Goal: Check status: Check status

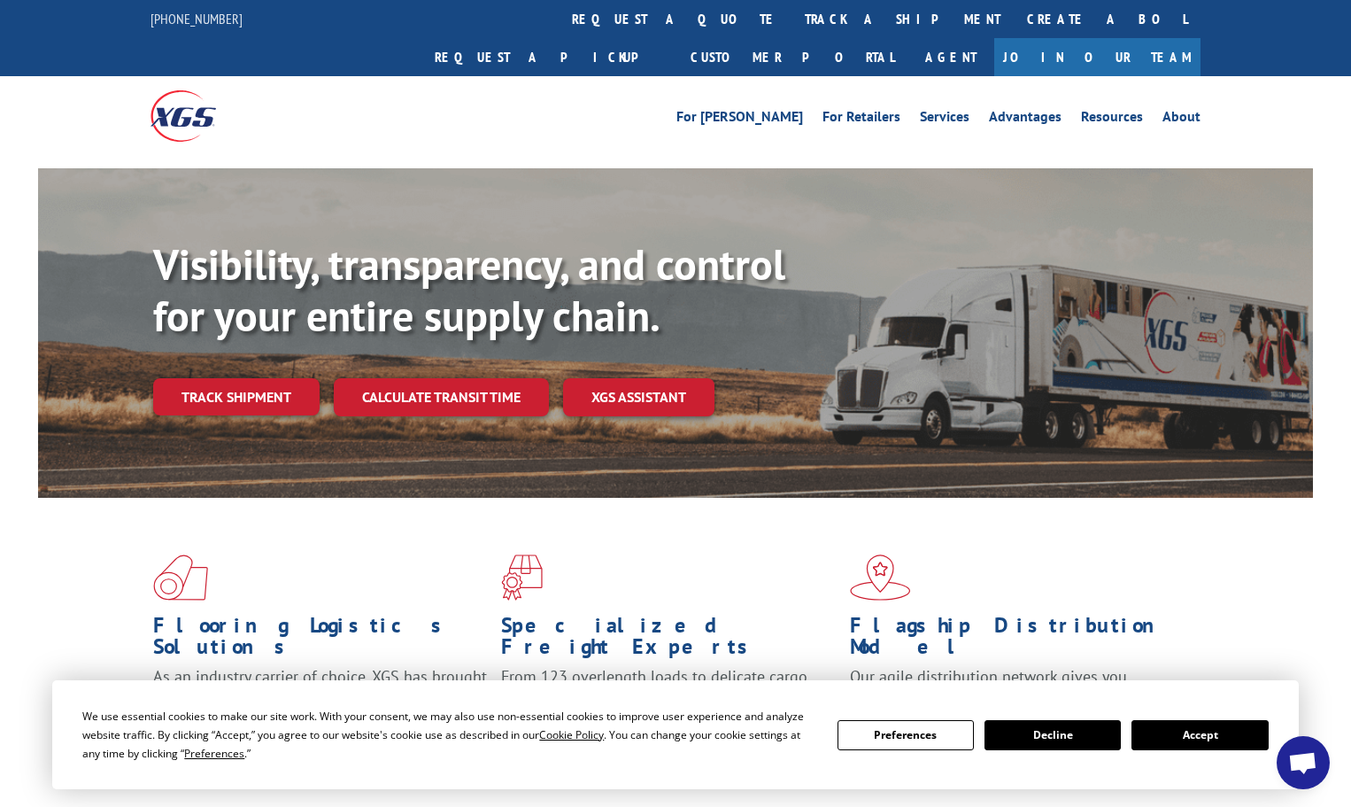
drag, startPoint x: 1186, startPoint y: 745, endPoint x: 1168, endPoint y: 738, distance: 19.6
click at [1184, 745] on button "Accept" at bounding box center [1199, 735] width 136 height 30
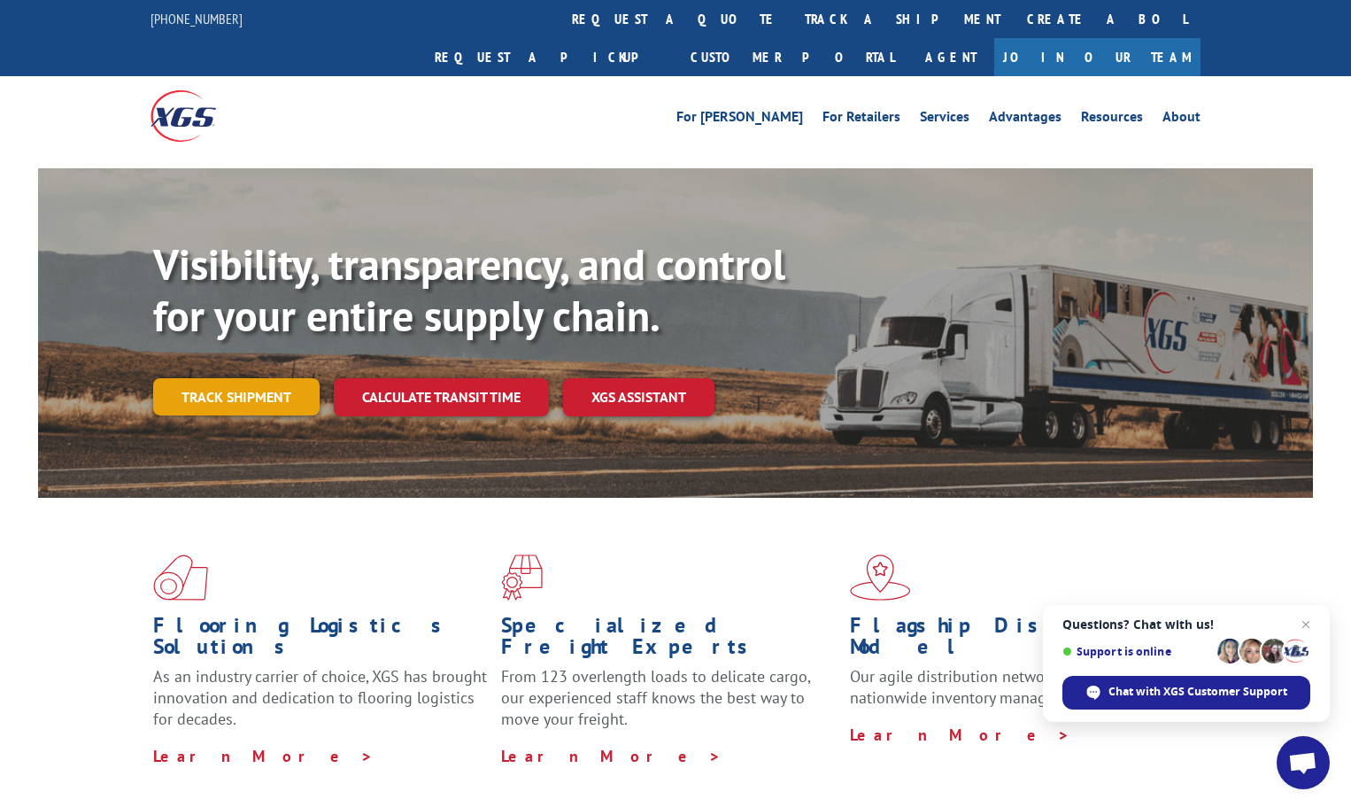
click at [242, 378] on link "Track shipment" at bounding box center [236, 396] width 166 height 37
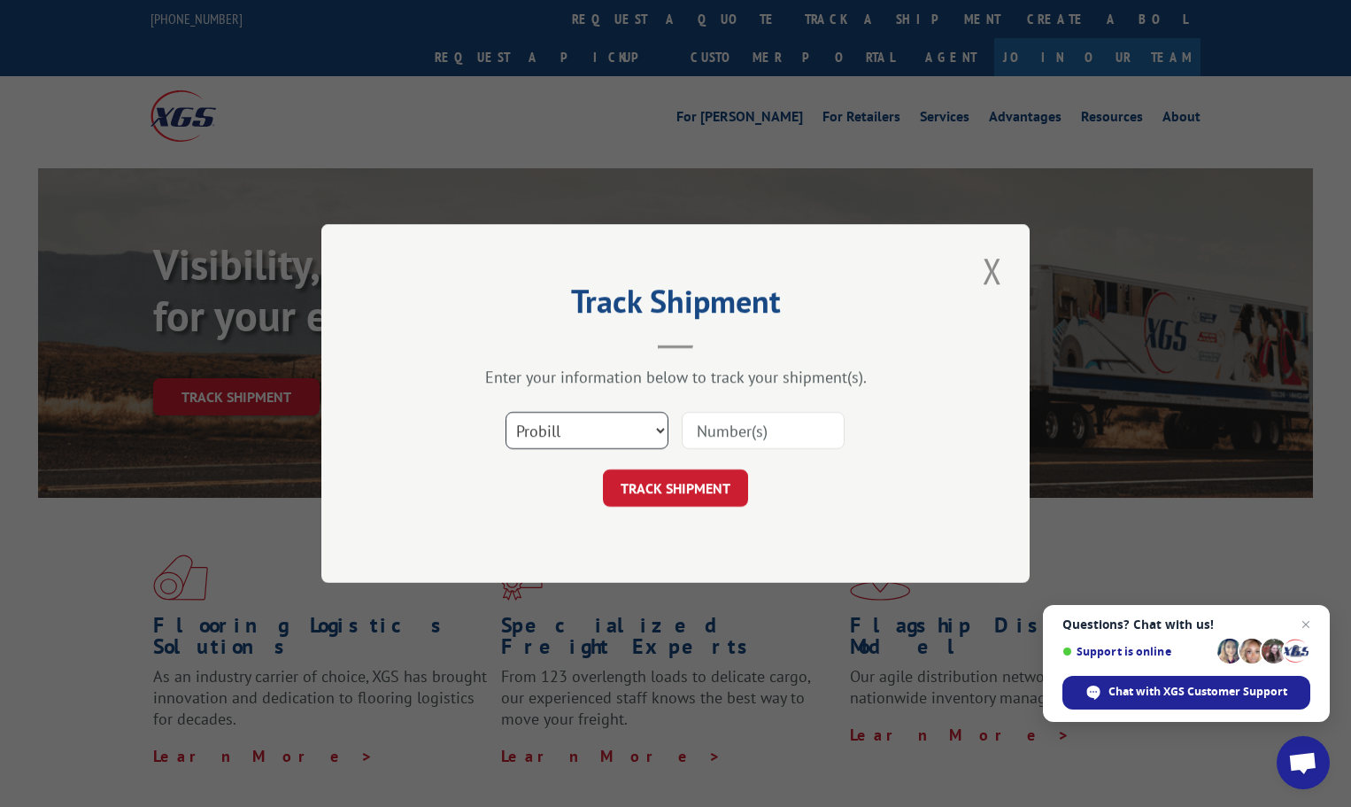
click at [620, 431] on select "Select category... Probill BOL PO" at bounding box center [587, 430] width 163 height 37
select select "bol"
click at [506, 412] on select "Select category... Probill BOL PO" at bounding box center [587, 430] width 163 height 37
drag, startPoint x: 714, startPoint y: 421, endPoint x: 714, endPoint y: 439, distance: 18.6
click at [714, 421] on input at bounding box center [763, 430] width 163 height 37
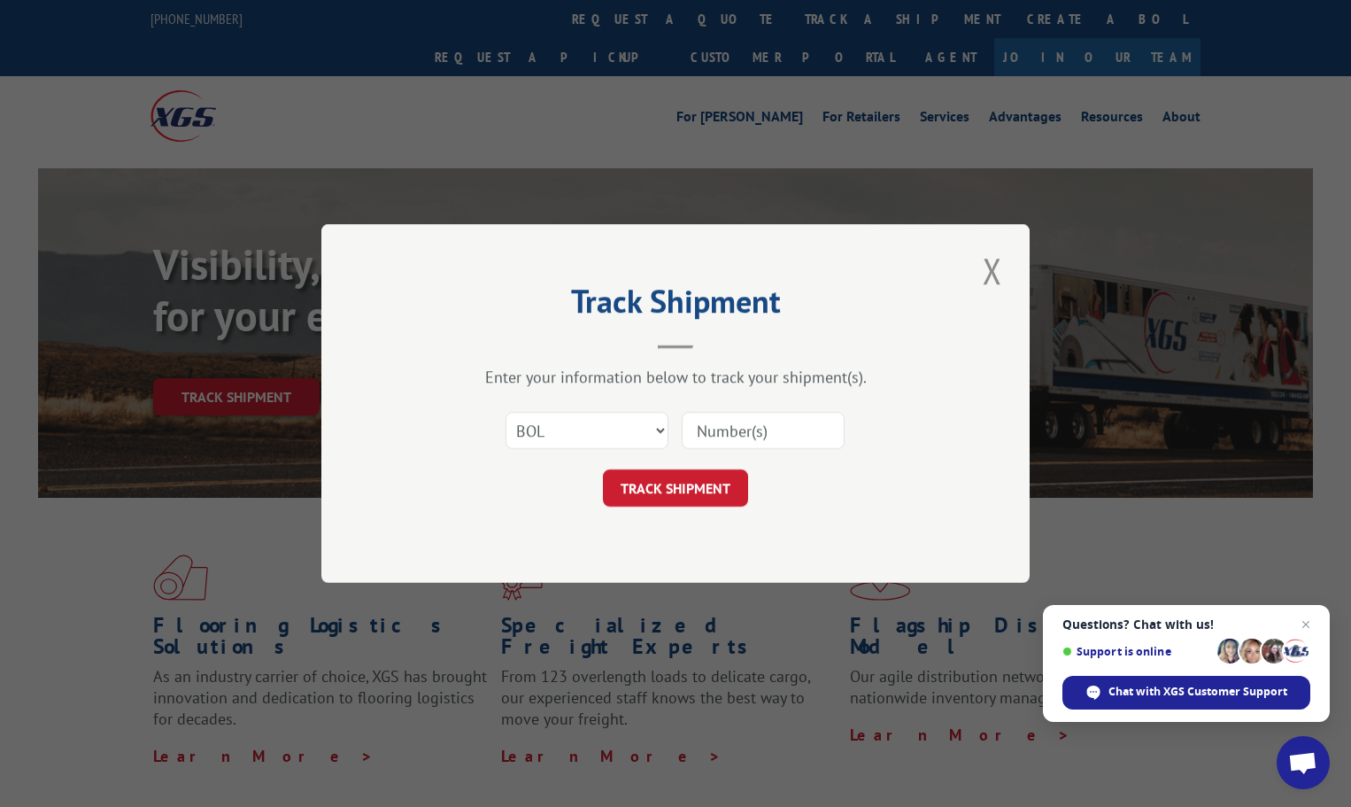
paste input "2401062"
type input "2401062"
click at [698, 489] on button "TRACK SHIPMENT" at bounding box center [675, 487] width 145 height 37
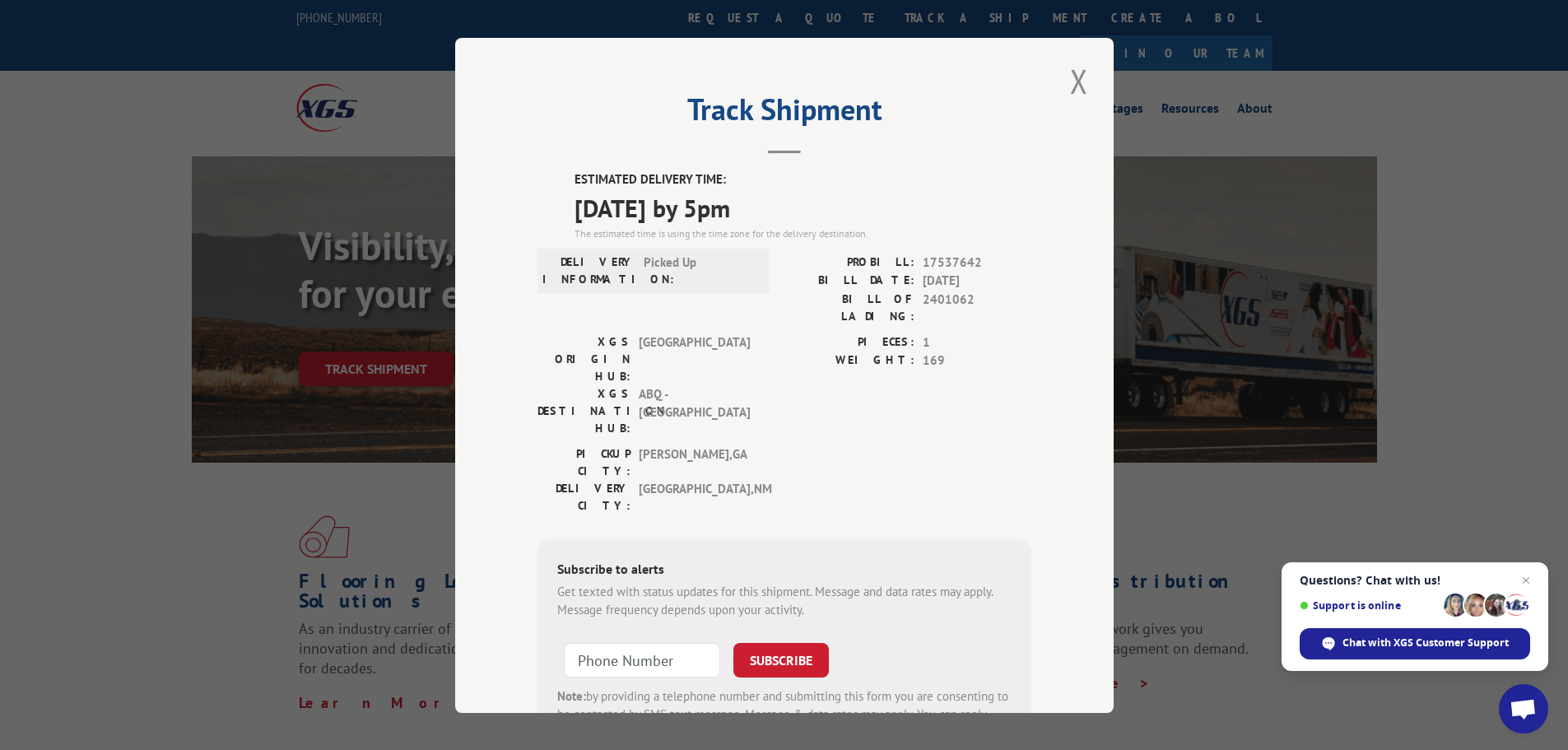
drag, startPoint x: 1074, startPoint y: 84, endPoint x: 1036, endPoint y: 86, distance: 38.1
click at [1073, 84] on button "Close modal" at bounding box center [1079, 81] width 28 height 46
